Goal: Task Accomplishment & Management: Use online tool/utility

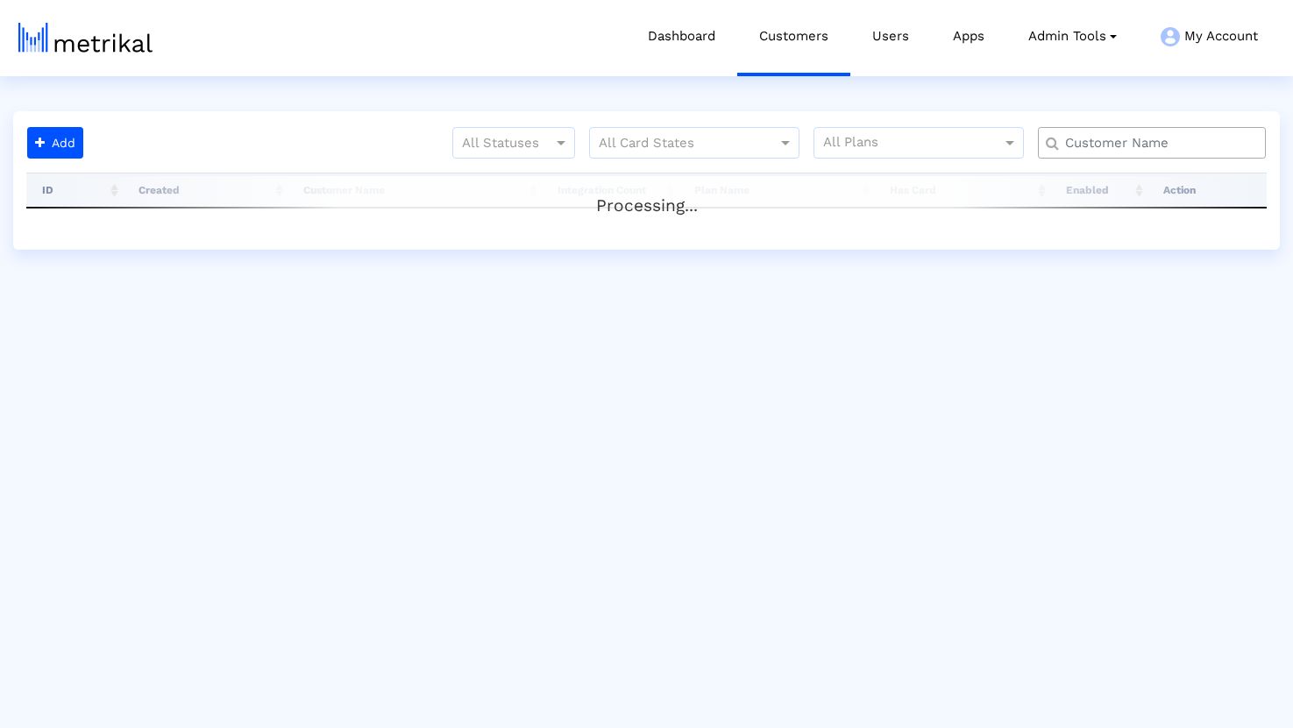
click at [1184, 144] on input "text" at bounding box center [1156, 143] width 206 height 18
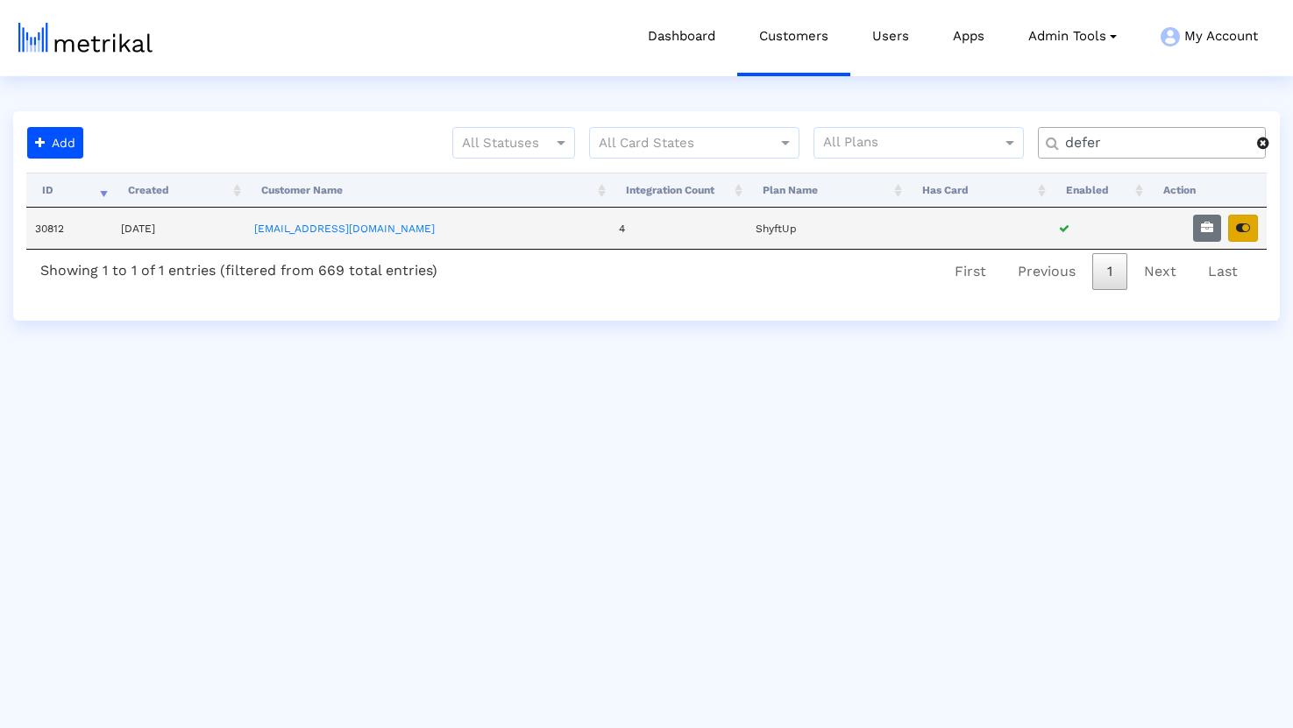
type input "defer"
click at [1250, 232] on icon "button" at bounding box center [1243, 228] width 14 height 12
click at [1203, 229] on icon "button" at bounding box center [1207, 228] width 12 height 12
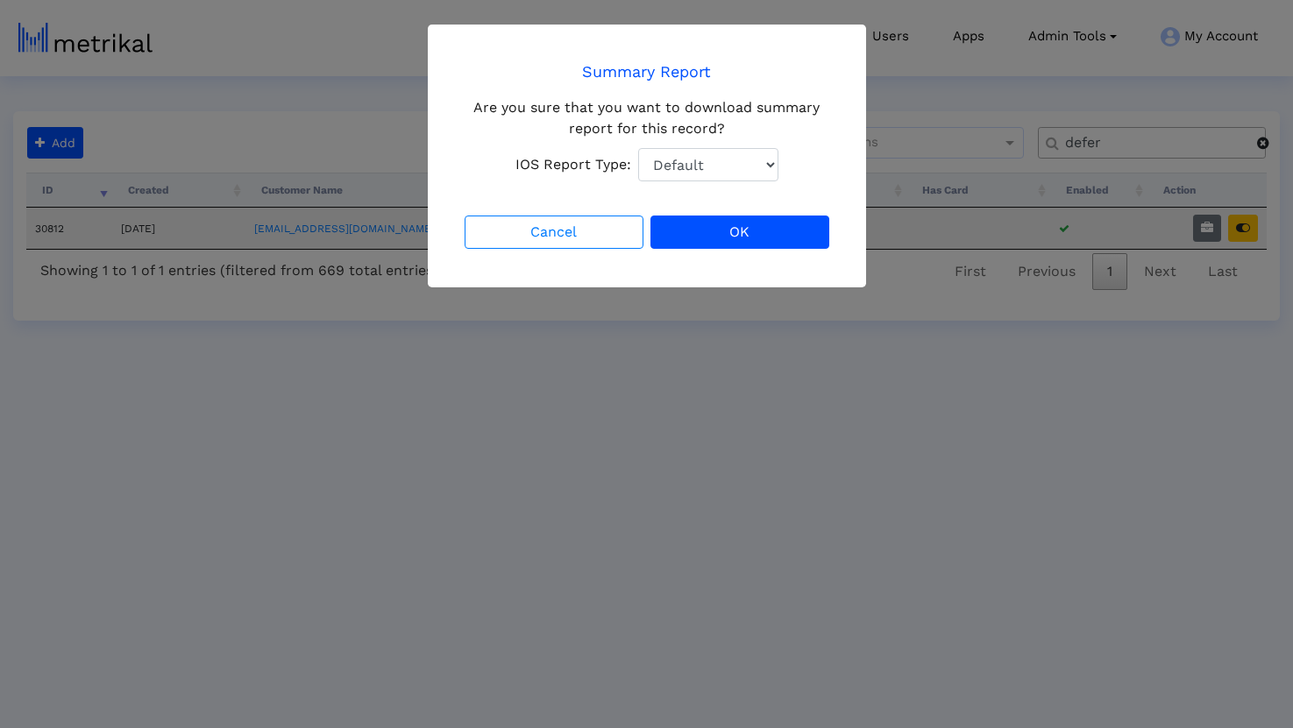
select select "1: 1"
click option "Total Downloads" at bounding box center [0, 0] width 0 height 0
click at [724, 232] on button "OK" at bounding box center [739, 232] width 179 height 33
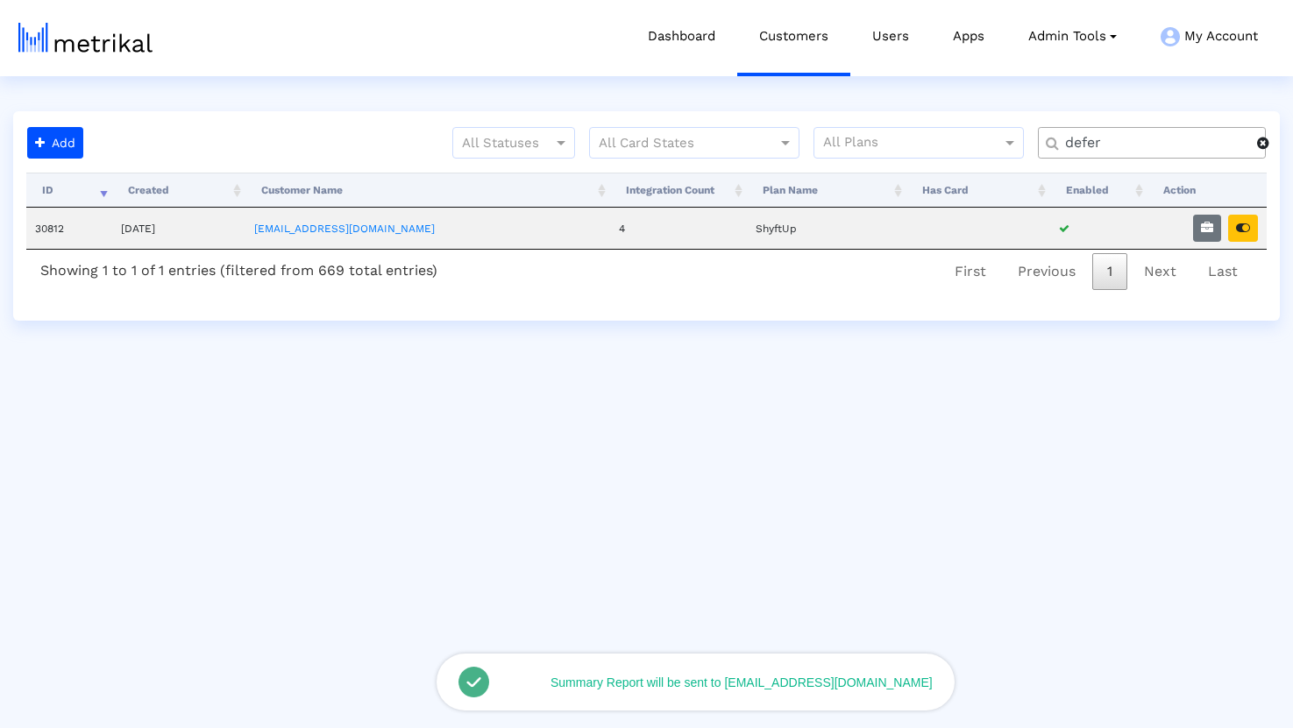
click at [1266, 147] on span at bounding box center [1263, 143] width 12 height 14
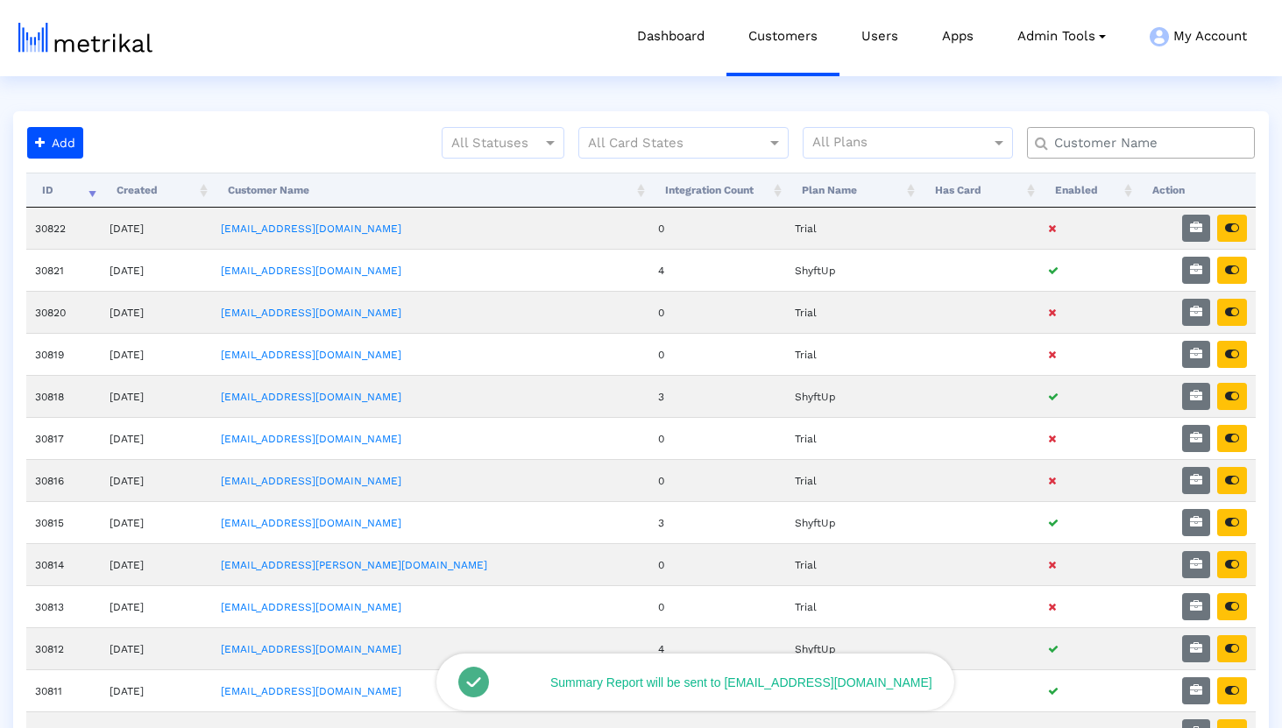
click at [1203, 147] on input "text" at bounding box center [1145, 143] width 206 height 18
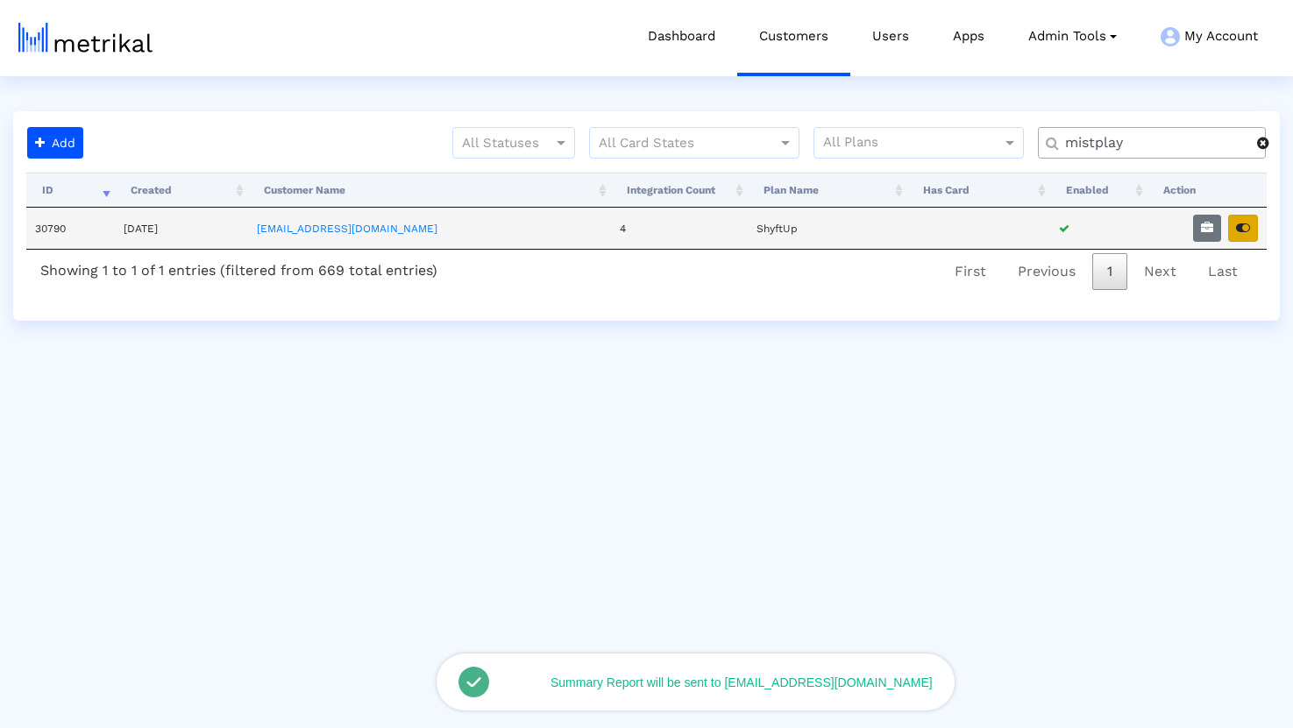
type input "mistplay"
click at [1243, 236] on button "button" at bounding box center [1243, 228] width 30 height 27
